Goal: Task Accomplishment & Management: Use online tool/utility

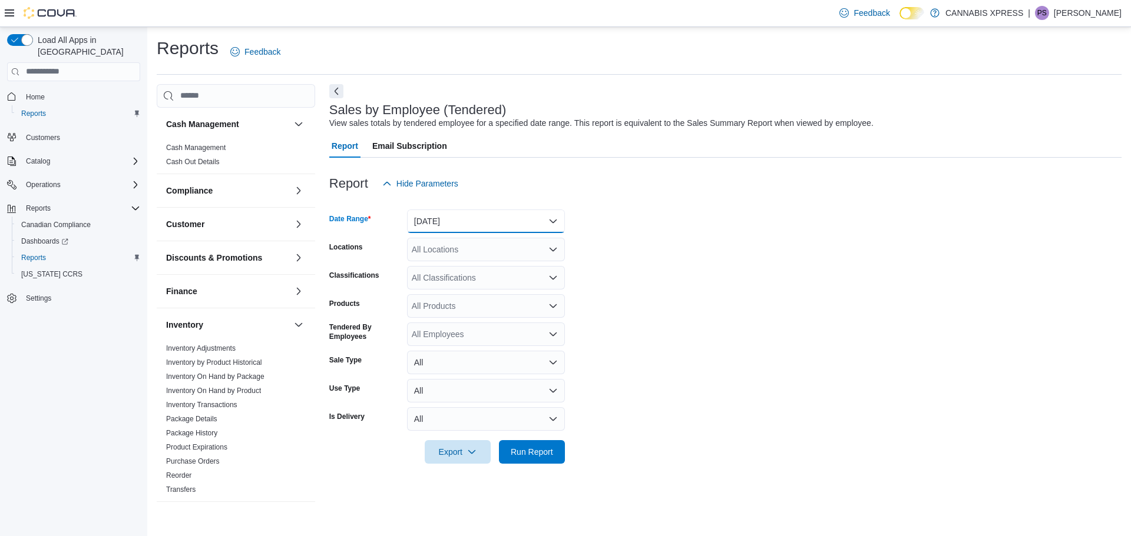
click at [551, 223] on button "[DATE]" at bounding box center [486, 222] width 158 height 24
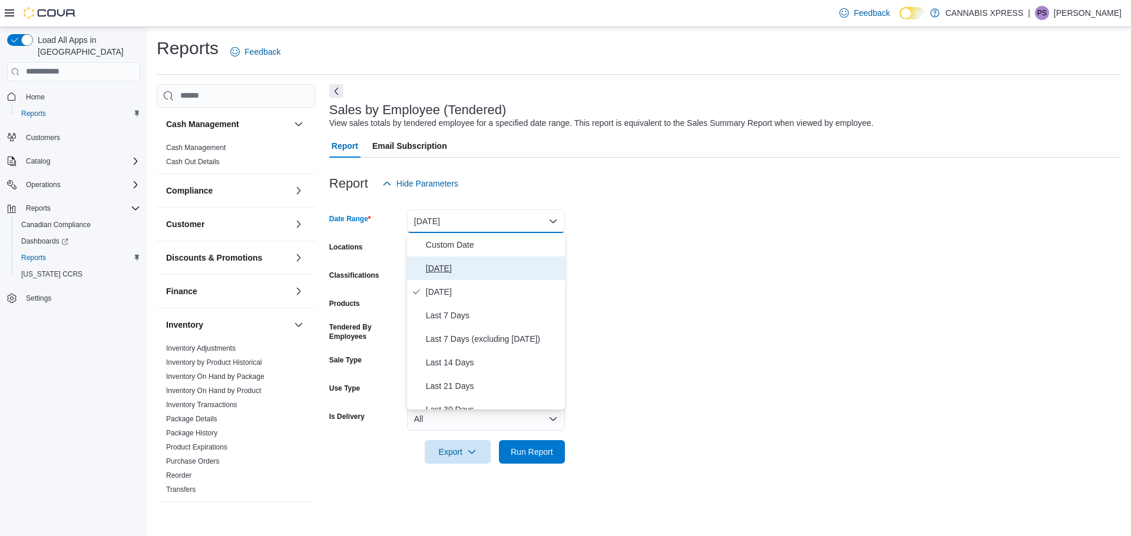
click at [448, 269] on span "[DATE]" at bounding box center [493, 268] width 134 height 14
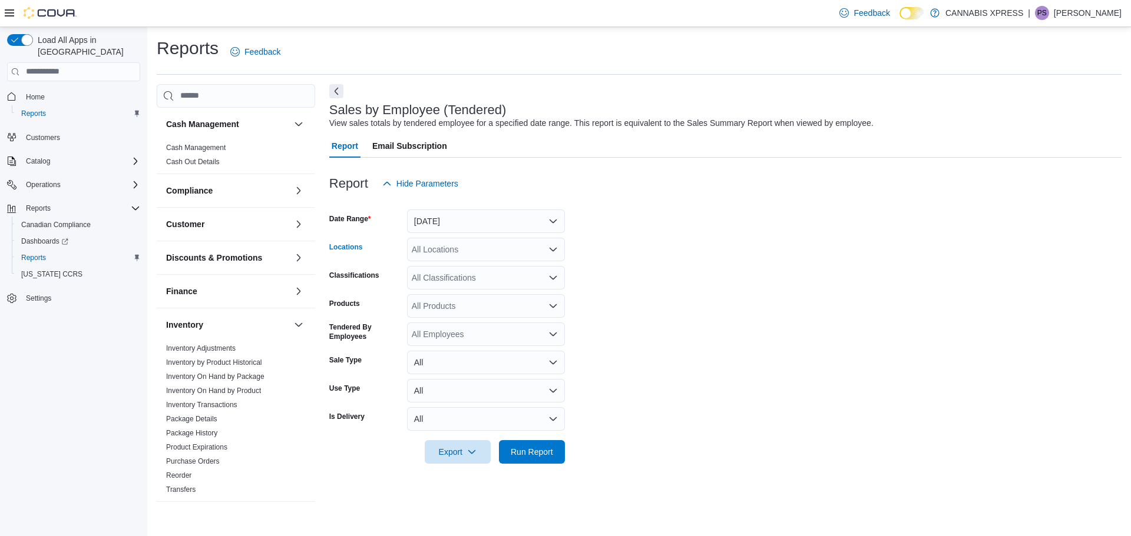
click at [555, 247] on icon "Open list of options" at bounding box center [552, 249] width 9 height 9
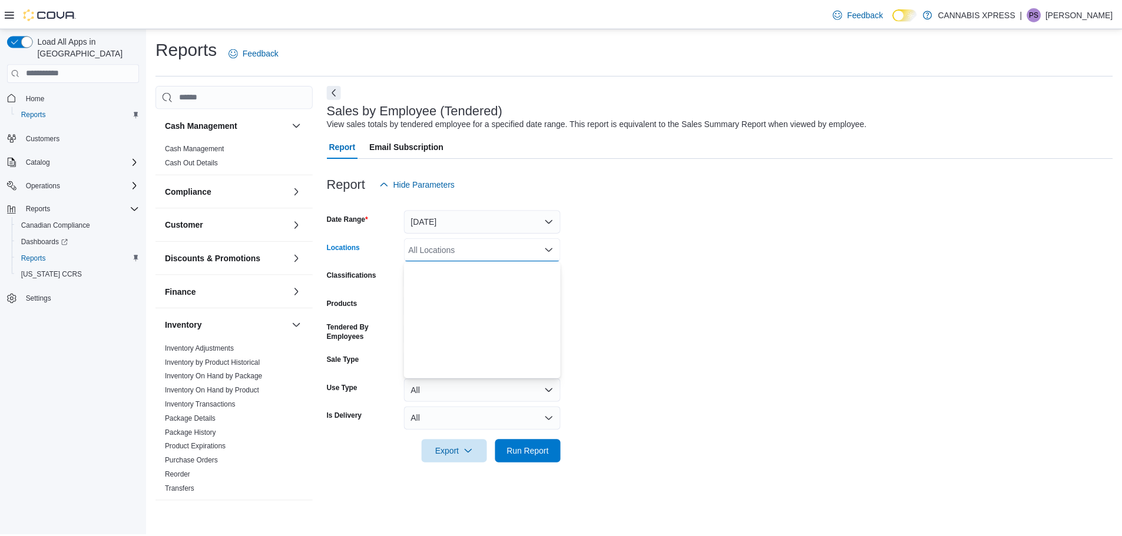
scroll to position [177, 0]
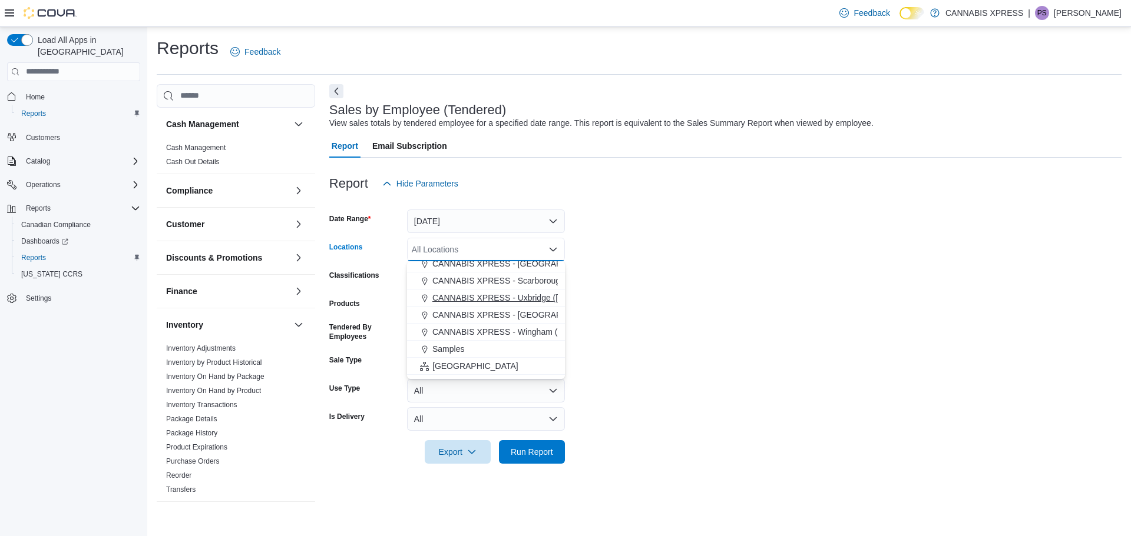
click at [507, 296] on span "CANNABIS XPRESS - Uxbridge ([GEOGRAPHIC_DATA])" at bounding box center [538, 298] width 212 height 12
drag, startPoint x: 754, startPoint y: 318, endPoint x: 746, endPoint y: 328, distance: 12.6
click at [753, 319] on form "Date Range [DATE] Locations CANNABIS XPRESS - [GEOGRAPHIC_DATA] ([GEOGRAPHIC_DA…" at bounding box center [725, 329] width 792 height 269
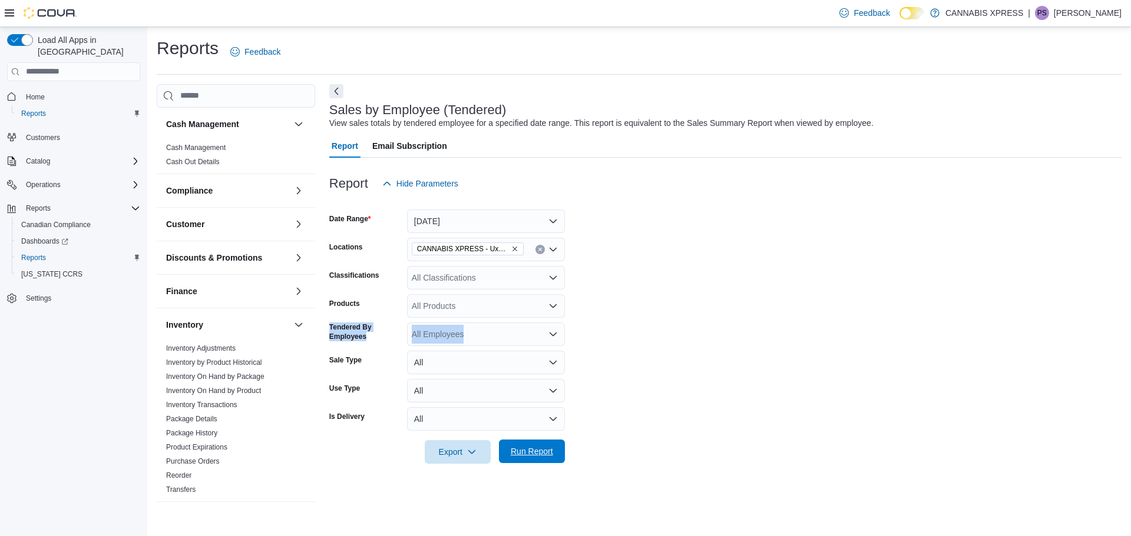
click at [554, 458] on span "Run Report" at bounding box center [532, 452] width 52 height 24
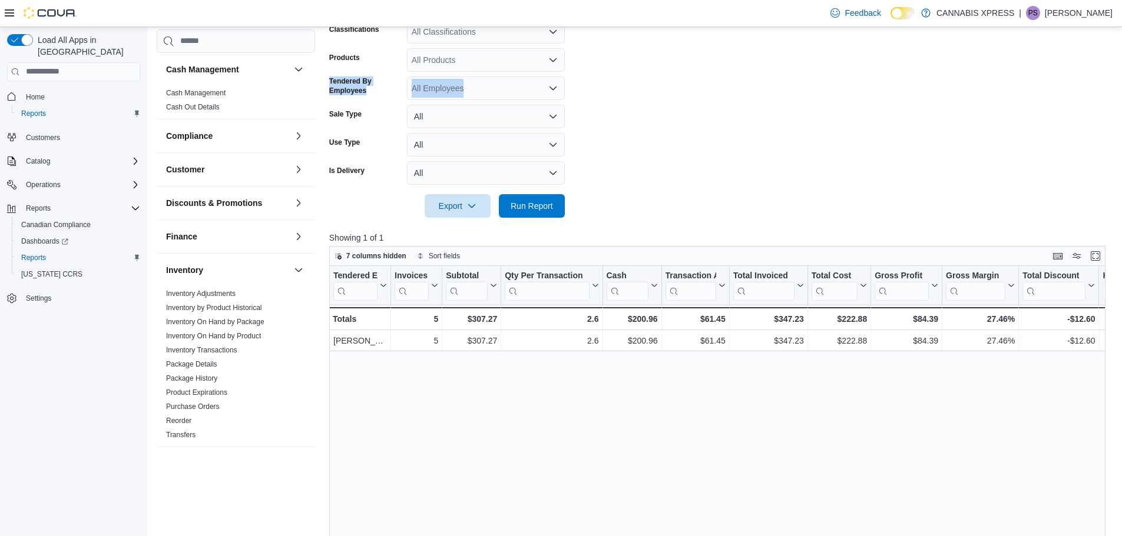
scroll to position [294, 0]
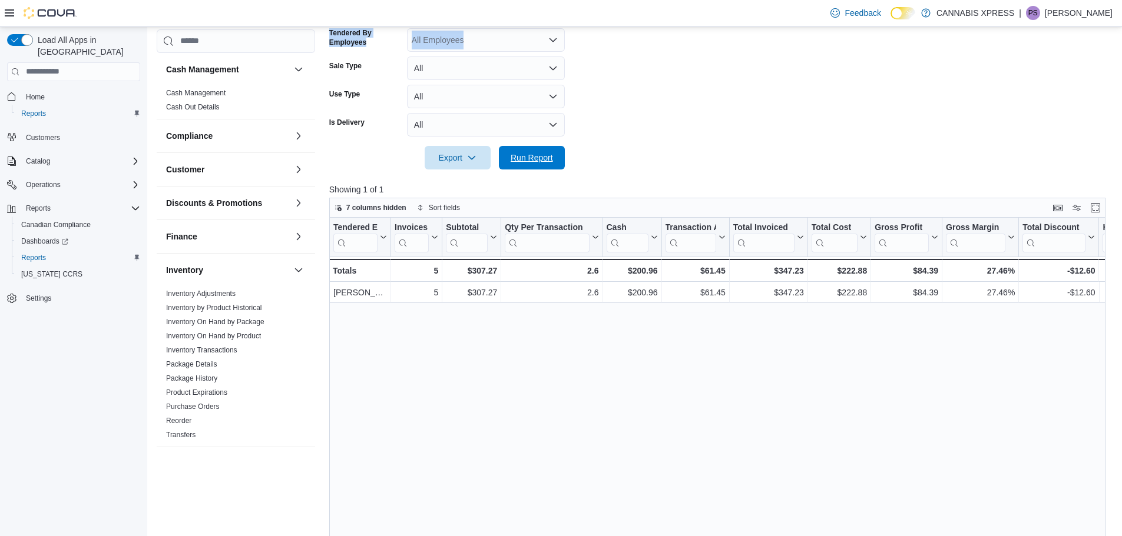
click at [526, 154] on span "Run Report" at bounding box center [532, 158] width 42 height 12
drag, startPoint x: 538, startPoint y: 148, endPoint x: 504, endPoint y: 251, distance: 108.6
click at [538, 148] on span "Run Report" at bounding box center [532, 158] width 52 height 24
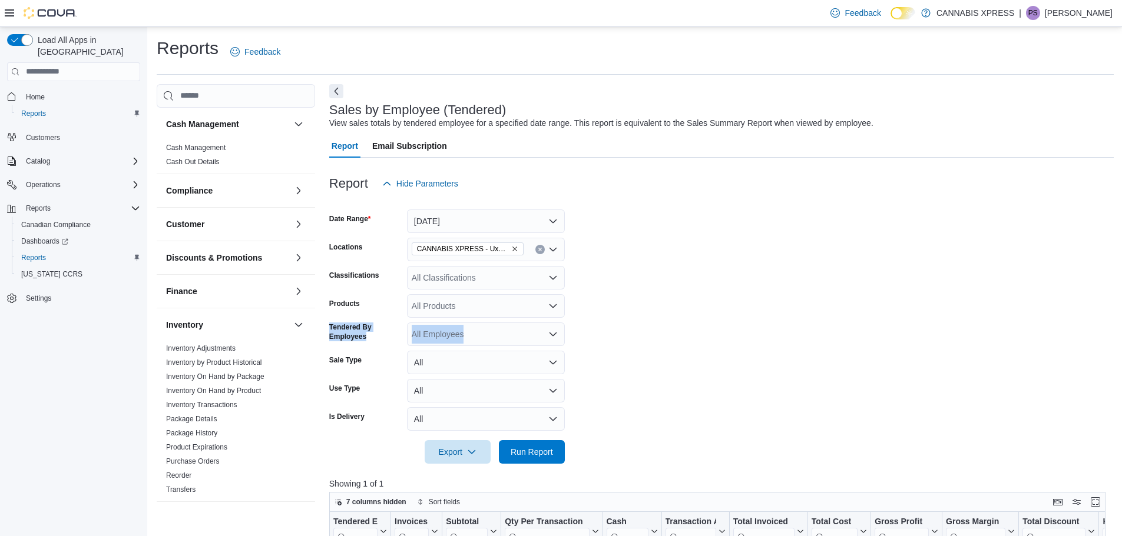
drag, startPoint x: 254, startPoint y: 373, endPoint x: 310, endPoint y: 387, distance: 58.1
click at [254, 373] on link "Inventory On Hand by Package" at bounding box center [215, 377] width 98 height 8
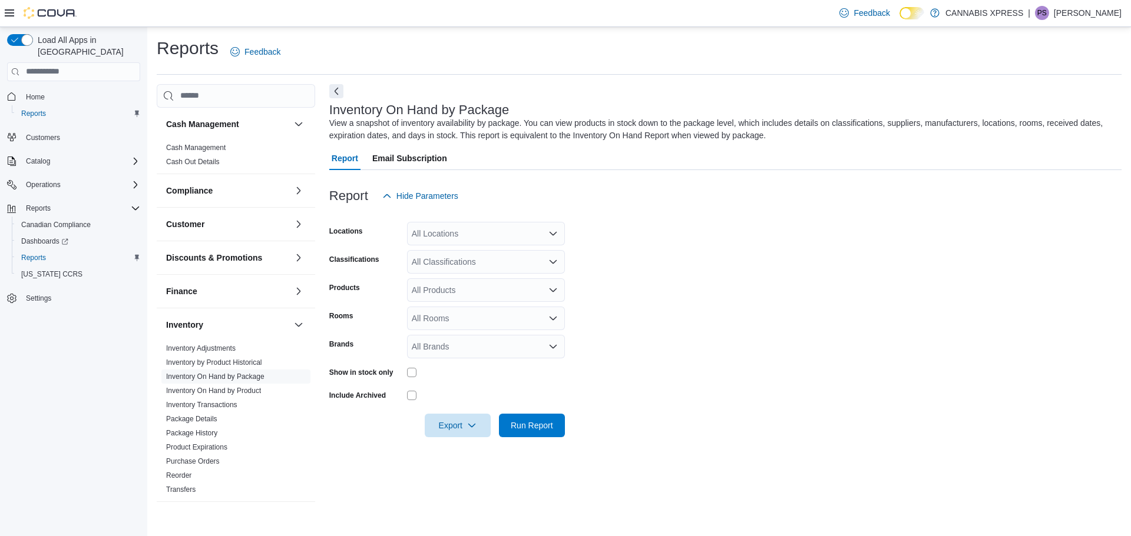
click at [549, 236] on icon "Open list of options" at bounding box center [552, 233] width 9 height 9
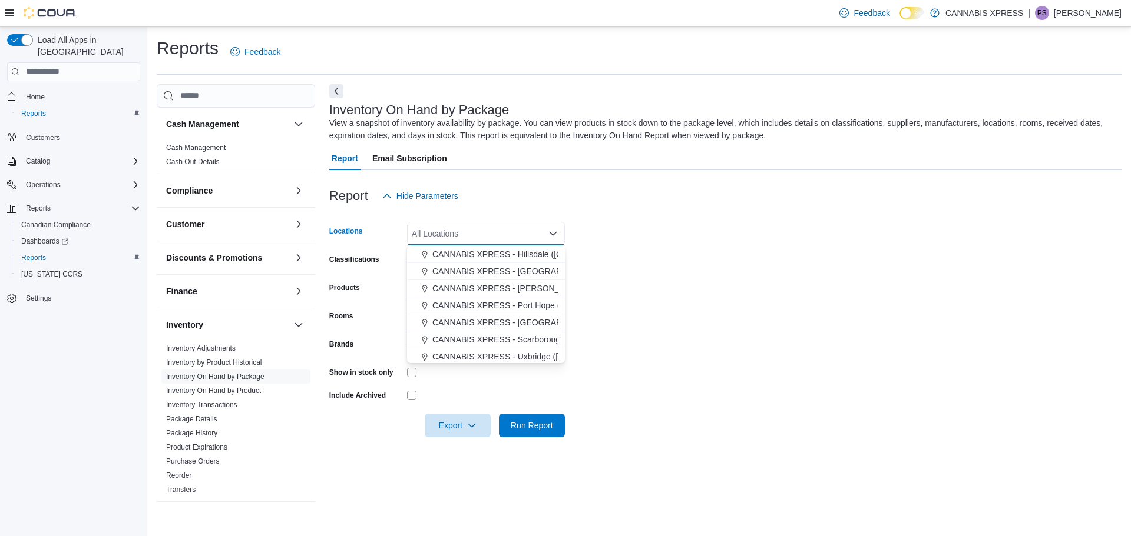
scroll to position [118, 0]
click at [499, 340] on span "CANNABIS XPRESS - Uxbridge ([GEOGRAPHIC_DATA])" at bounding box center [538, 341] width 212 height 12
click at [677, 301] on form "Locations CANNABIS XPRESS - [GEOGRAPHIC_DATA] ([GEOGRAPHIC_DATA]) Combo box. Se…" at bounding box center [725, 323] width 792 height 230
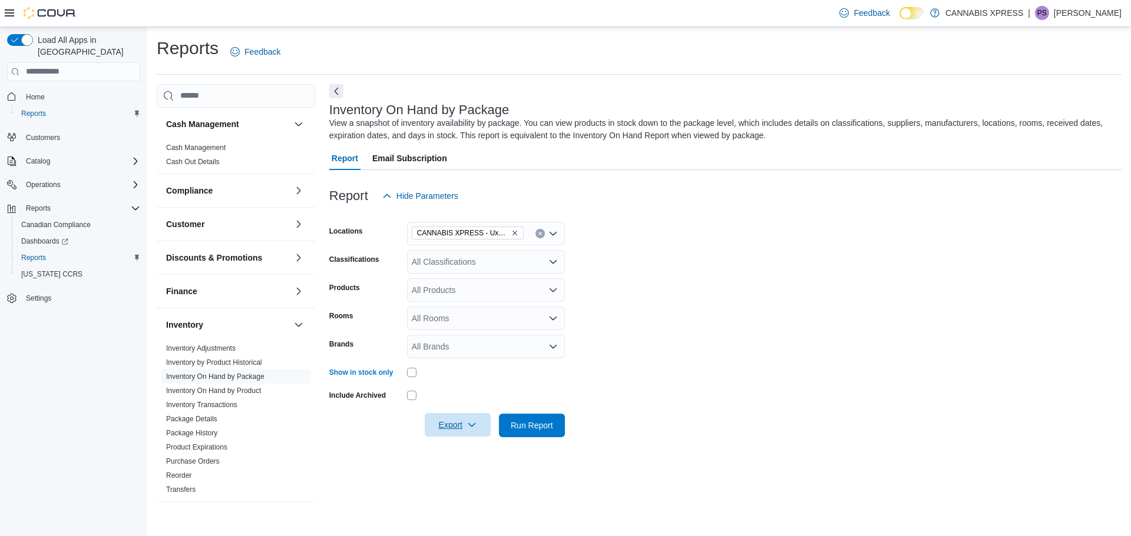
click at [469, 425] on icon "button" at bounding box center [471, 424] width 9 height 9
click at [480, 449] on span "Export to Excel" at bounding box center [459, 449] width 53 height 9
click at [947, 375] on form "Locations CANNABIS XPRESS - Uxbridge (Reach Street) Classifications All Classif…" at bounding box center [725, 323] width 792 height 230
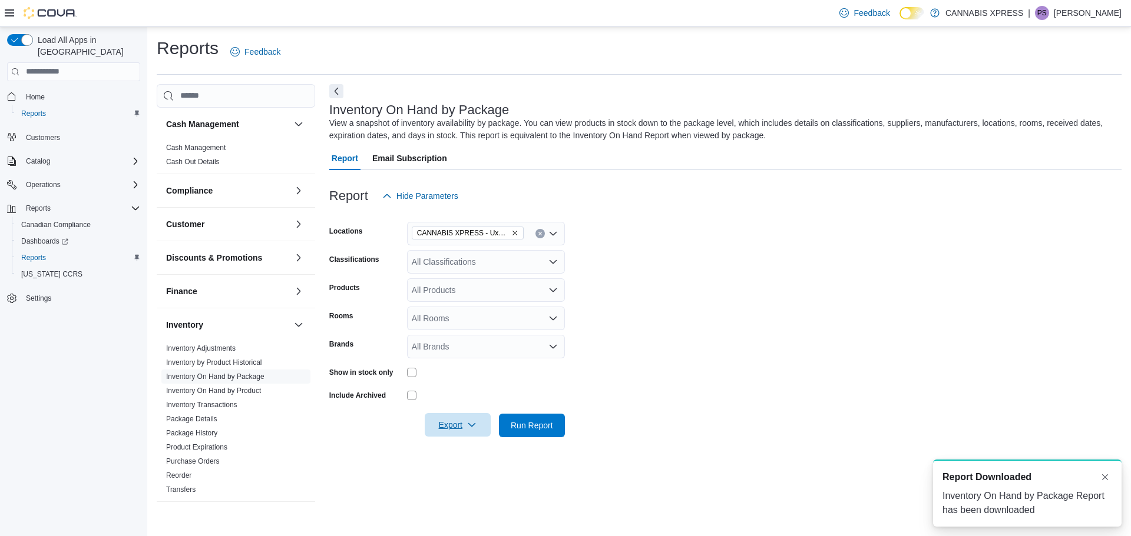
scroll to position [0, 0]
